Goal: Find specific page/section: Find specific page/section

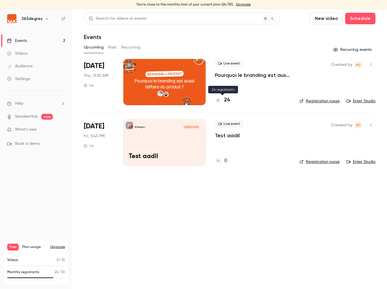
click at [228, 101] on h4 "24" at bounding box center [227, 100] width 6 height 8
